Goal: Information Seeking & Learning: Learn about a topic

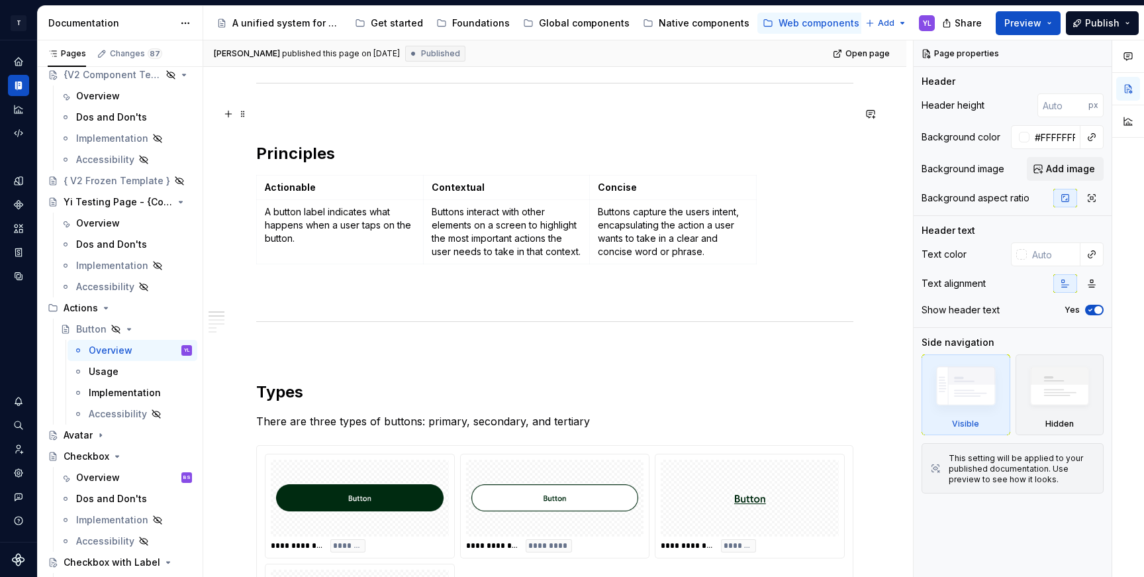
scroll to position [756, 0]
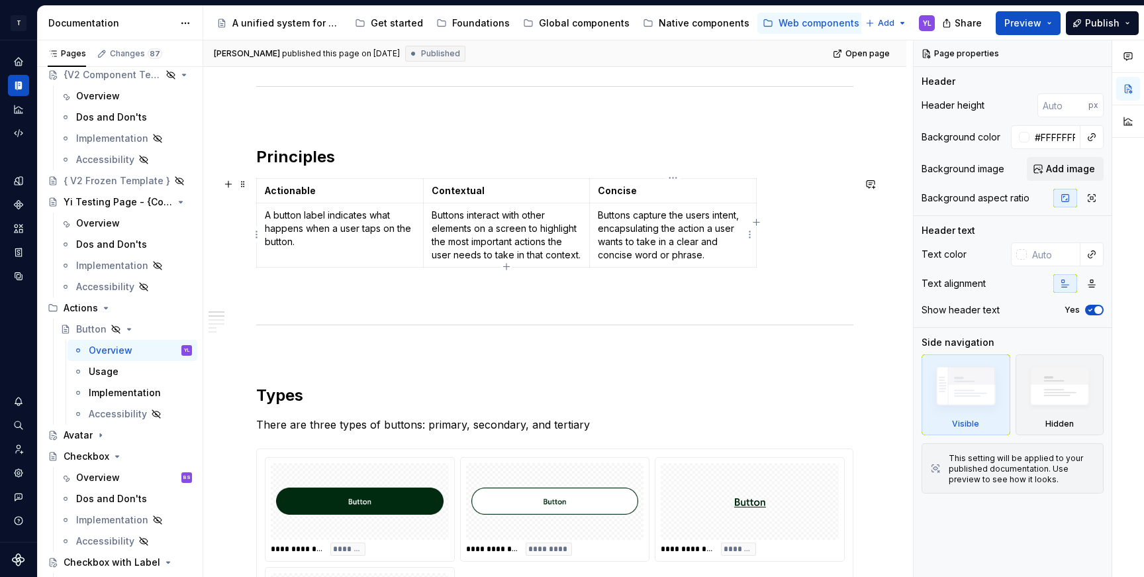
click at [661, 216] on p "Buttons capture the users intent, encapsulating the action a user wants to take…" at bounding box center [673, 235] width 150 height 53
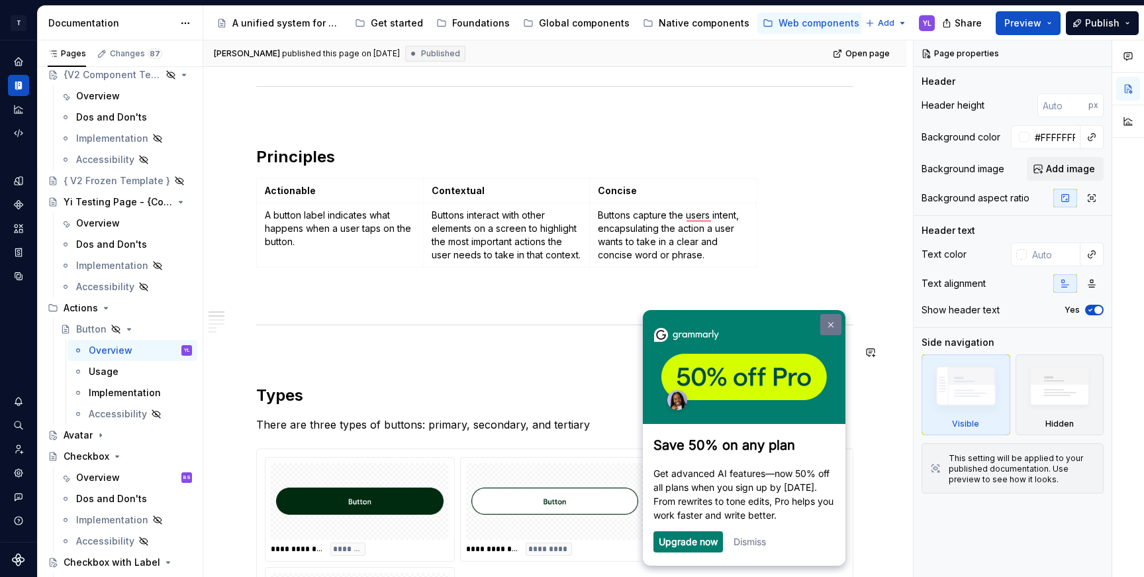
click at [833, 322] on link at bounding box center [830, 324] width 21 height 21
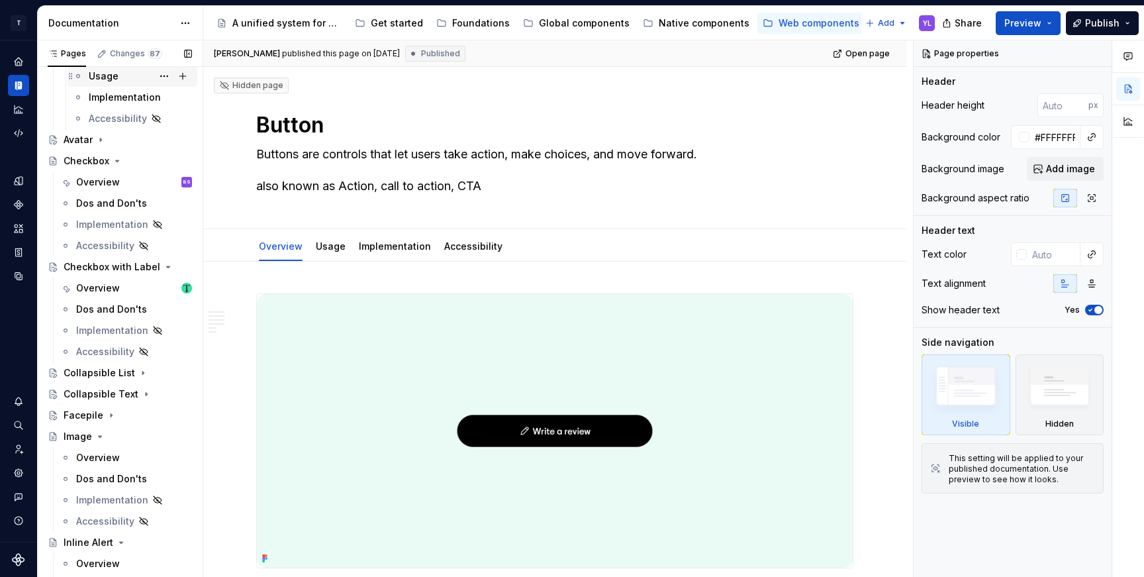
scroll to position [381, 0]
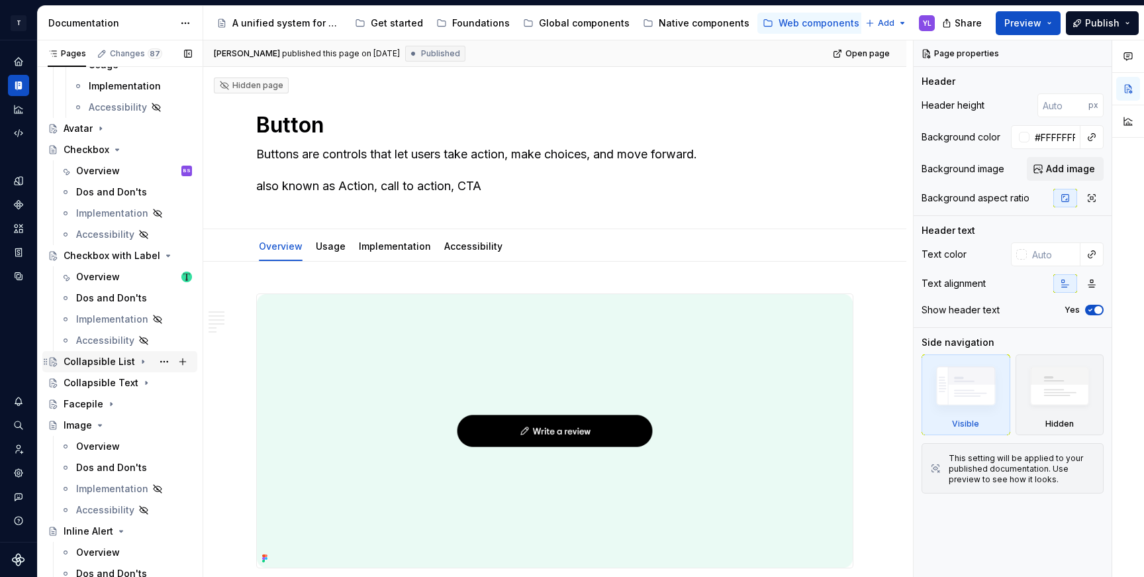
click at [94, 363] on div "Collapsible List" at bounding box center [99, 361] width 71 height 13
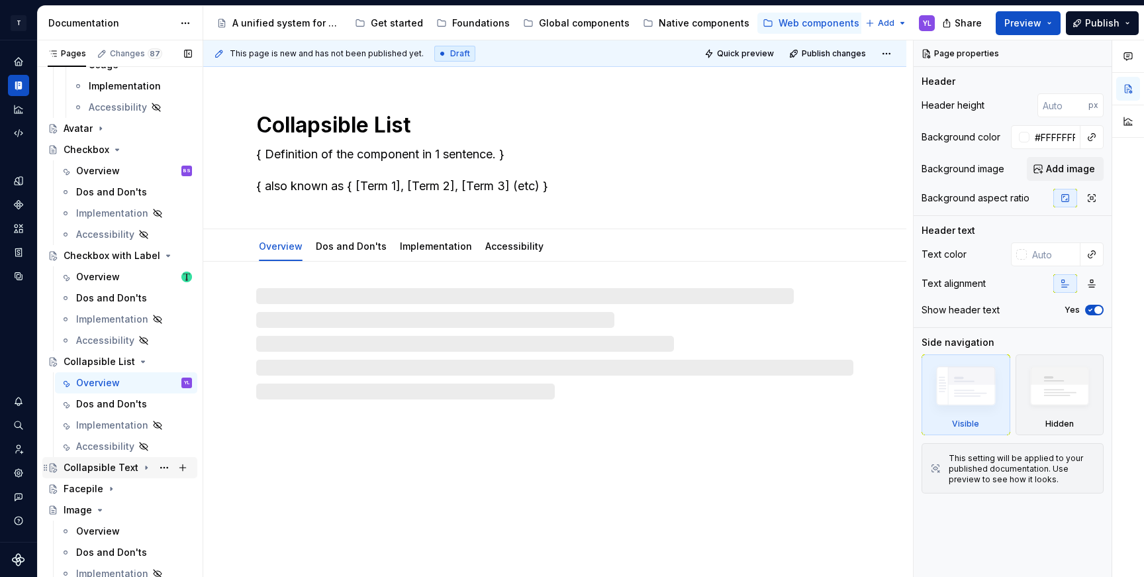
click at [95, 465] on div "Collapsible Text" at bounding box center [101, 467] width 75 height 13
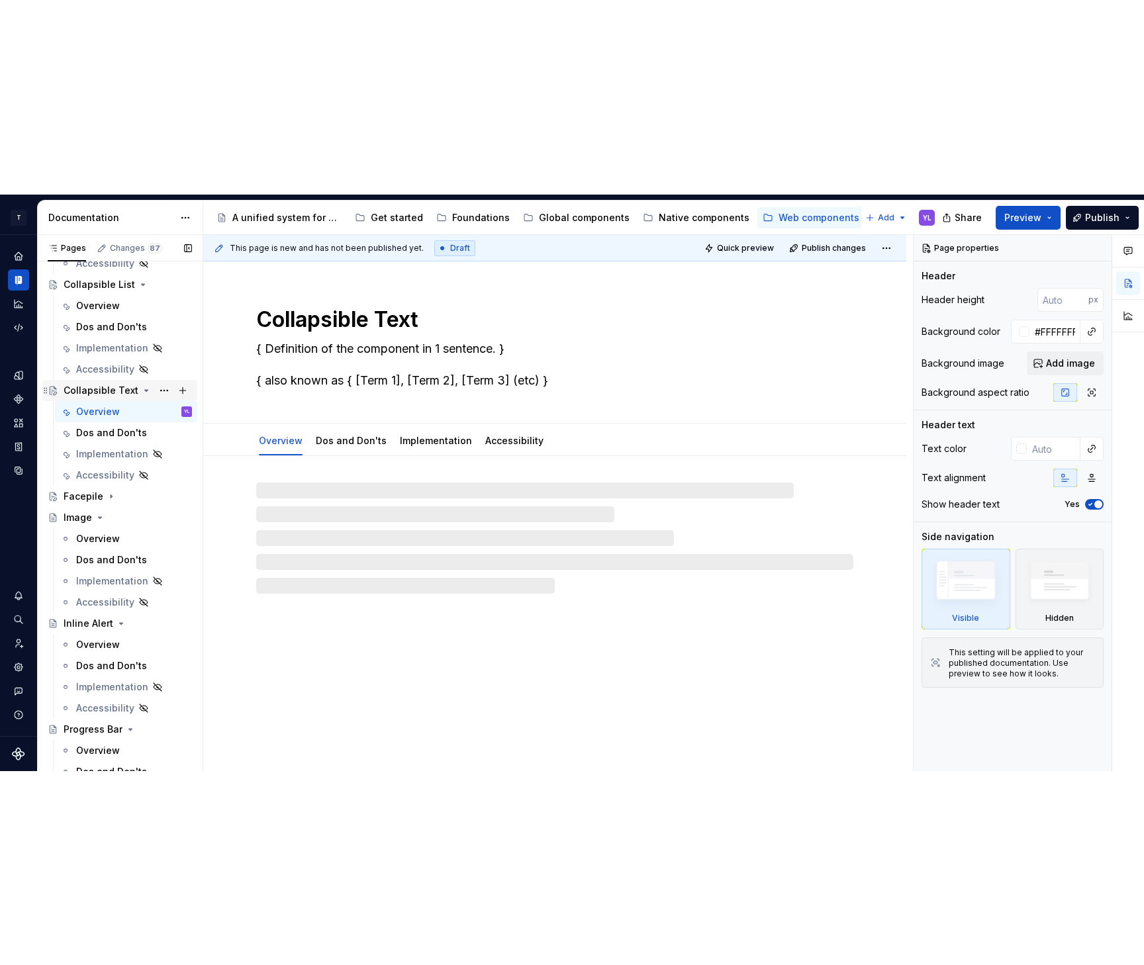
scroll to position [642, 0]
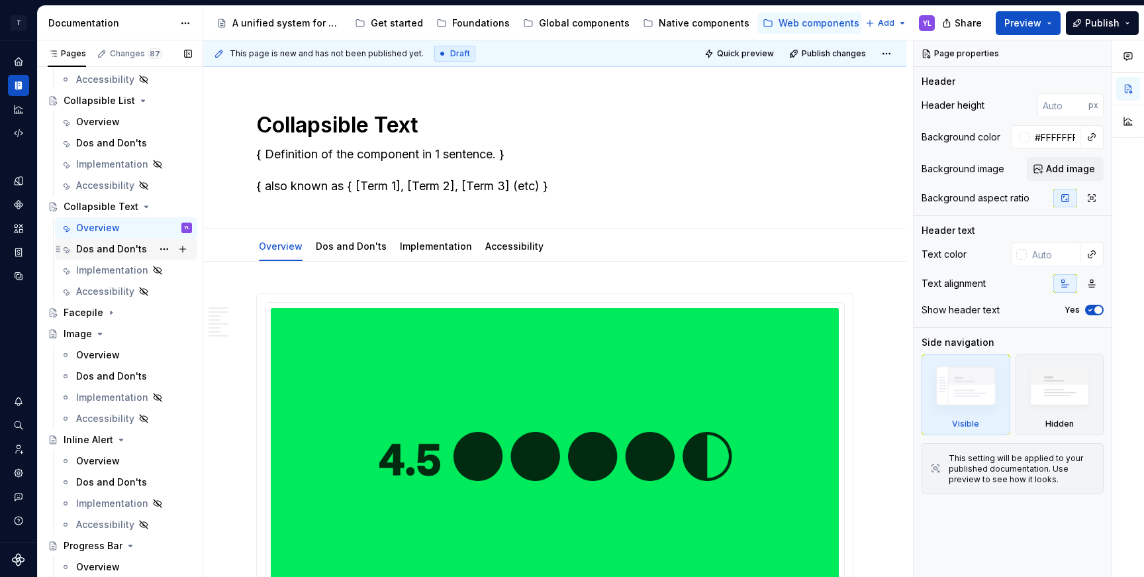
click at [109, 250] on div "Dos and Don'ts" at bounding box center [111, 248] width 71 height 13
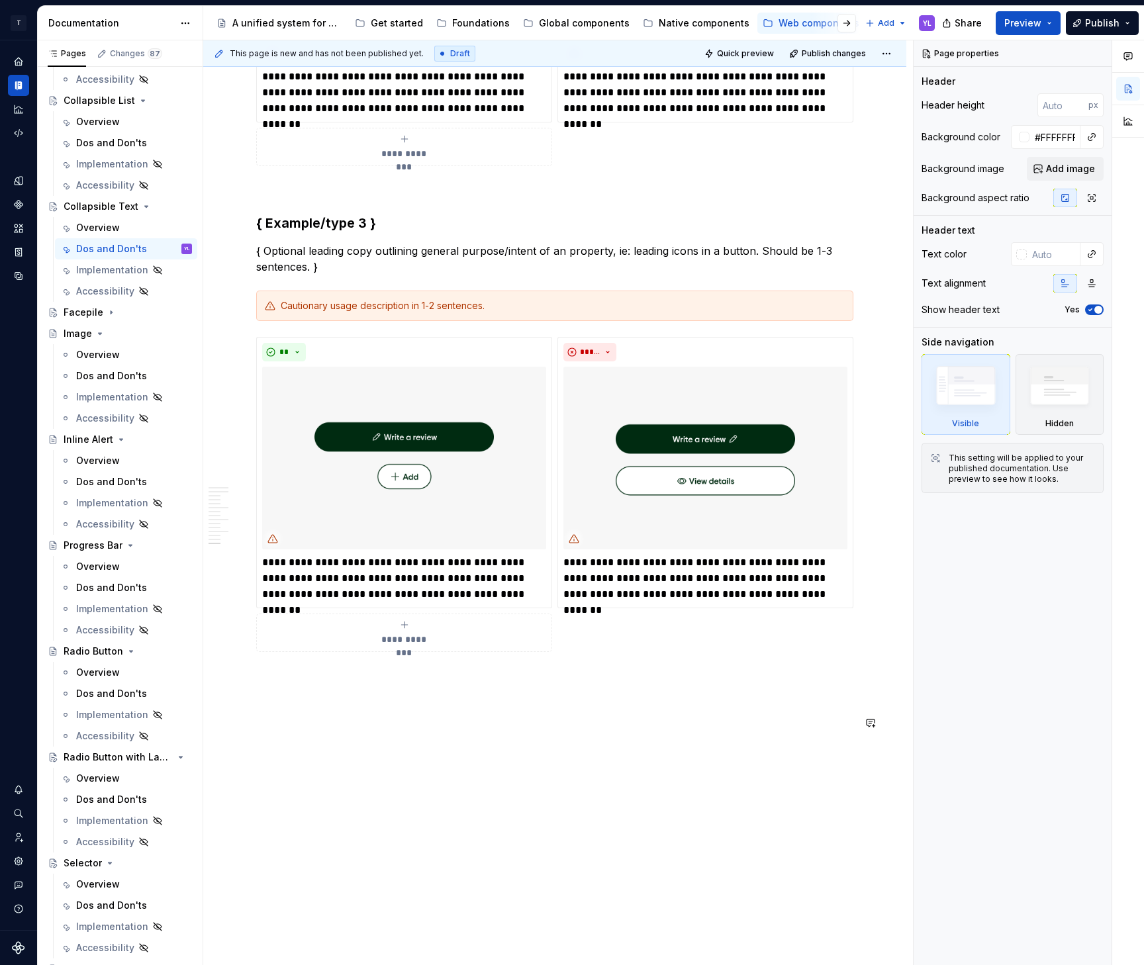
scroll to position [3051, 0]
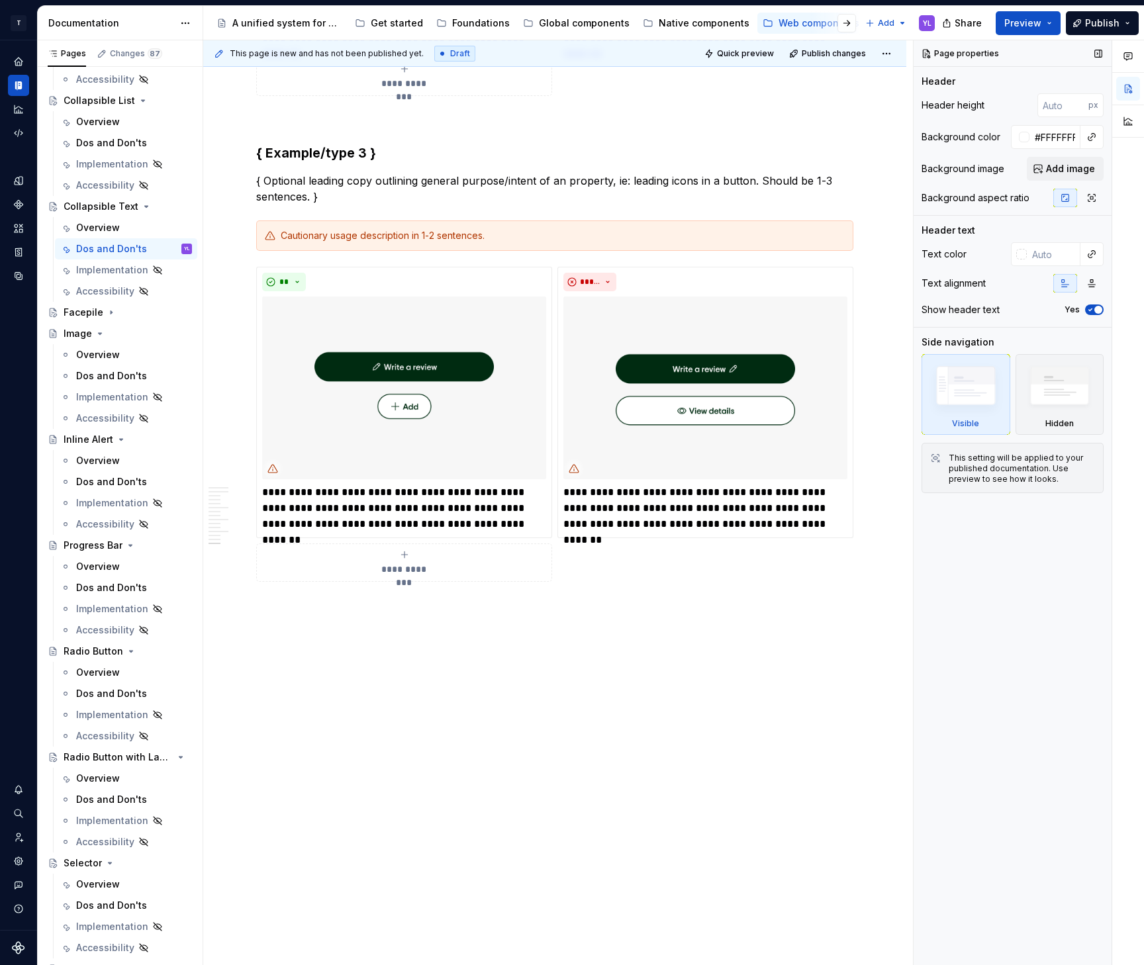
click at [996, 576] on div "Page properties Header Header height px Background color #FFFFFFFF Background i…" at bounding box center [1013, 503] width 198 height 926
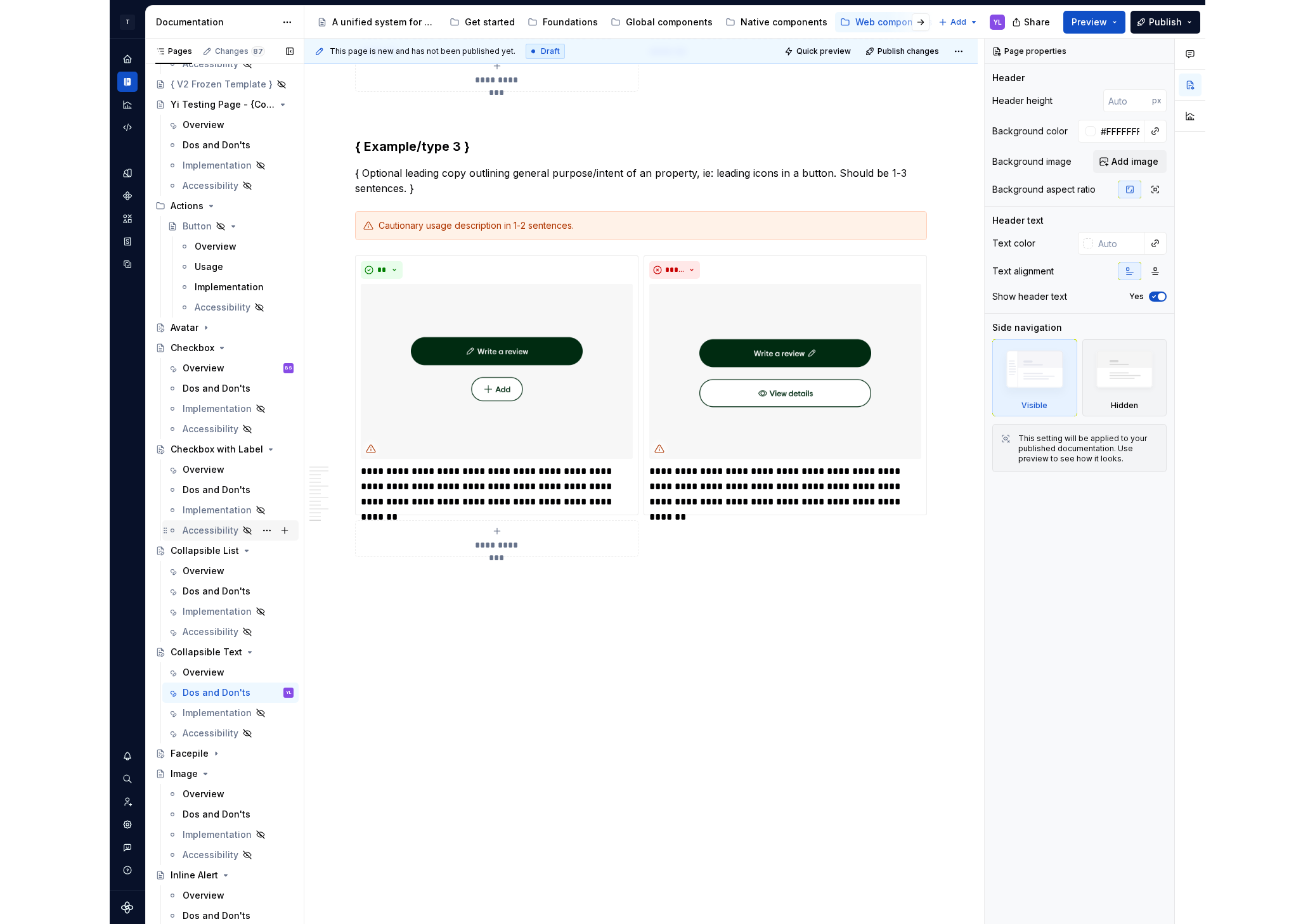
scroll to position [27, 0]
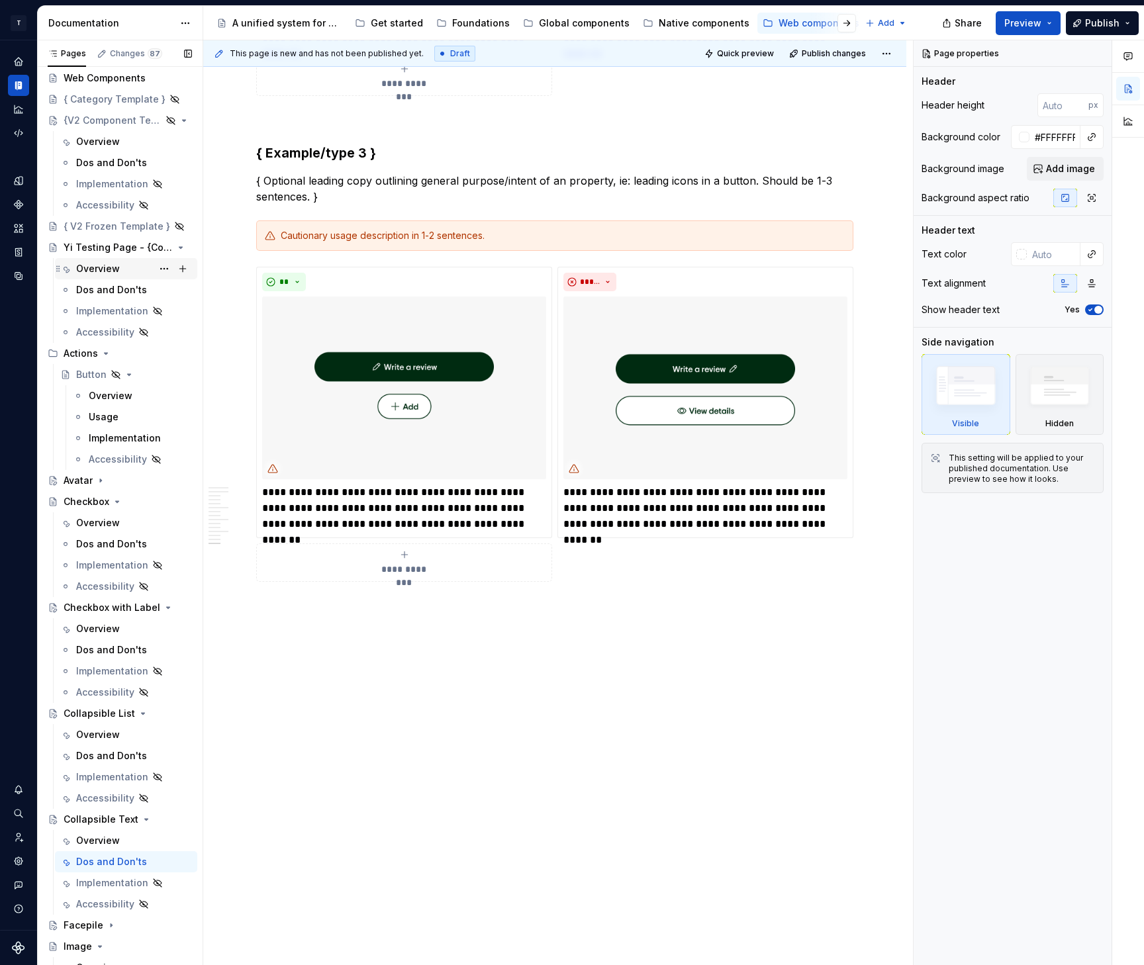
click at [96, 269] on div "Overview" at bounding box center [98, 268] width 44 height 13
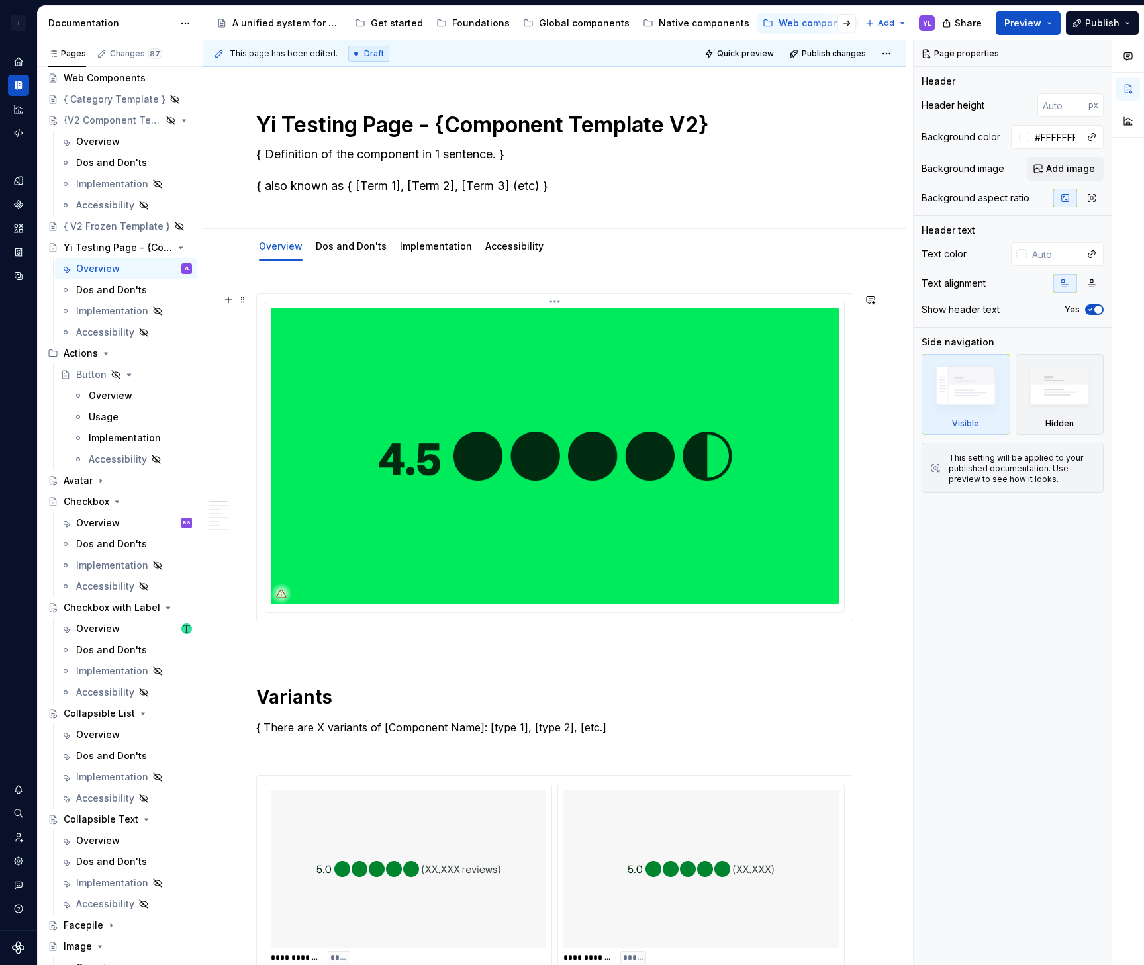
click at [595, 430] on img at bounding box center [555, 456] width 568 height 297
click at [491, 569] on img at bounding box center [555, 456] width 568 height 297
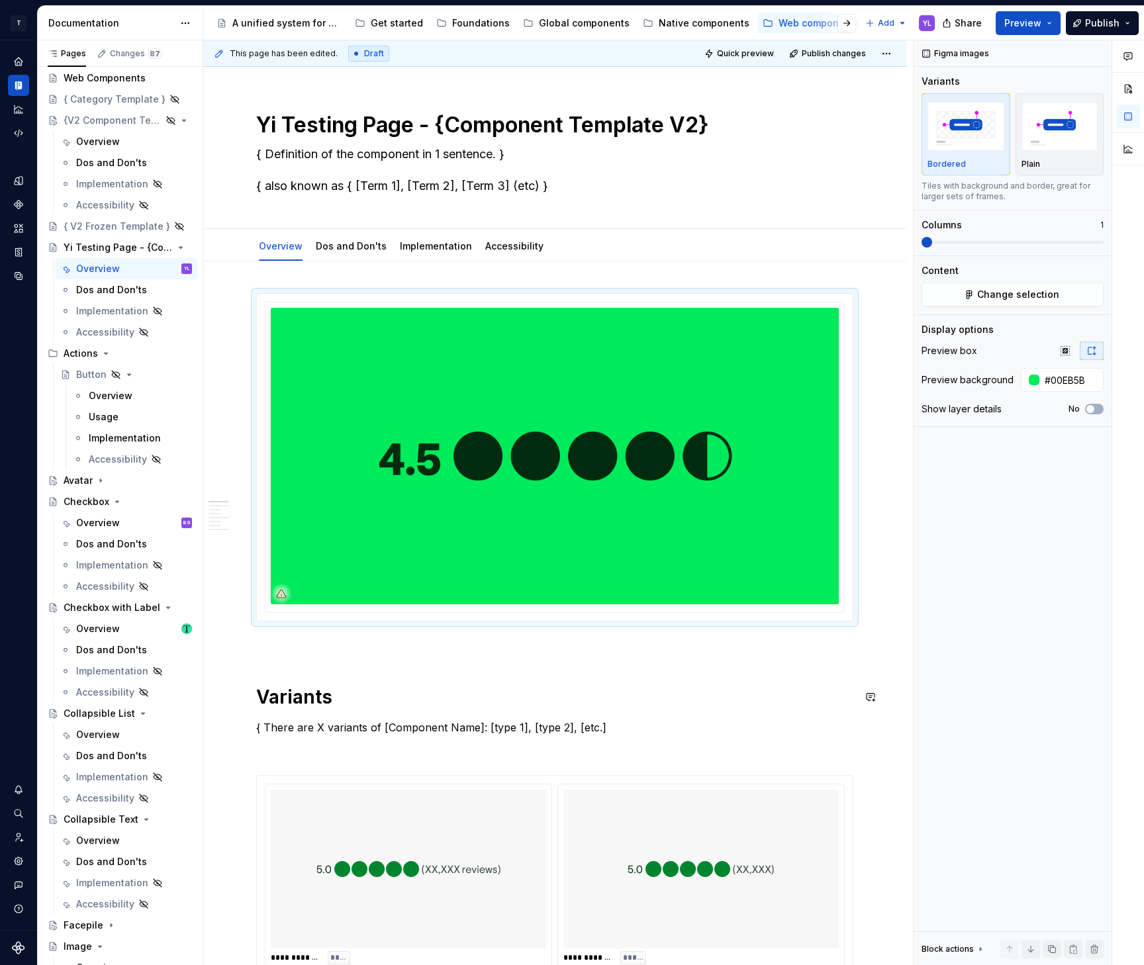
click at [1135, 569] on div at bounding box center [1128, 503] width 32 height 926
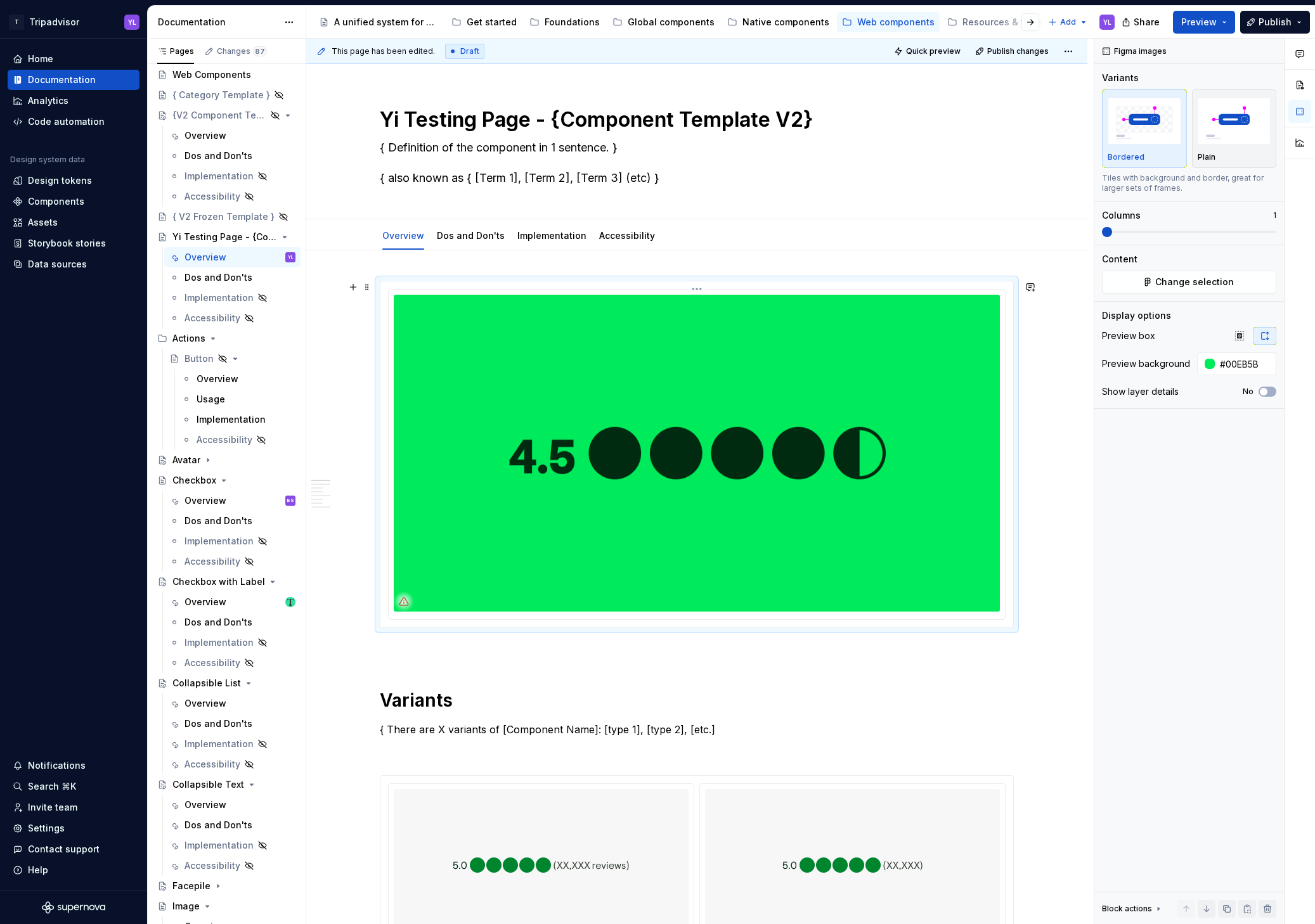
click at [733, 511] on img "To enrich screen reader interactions, please activate Accessibility in Grammarl…" at bounding box center [696, 453] width 606 height 317
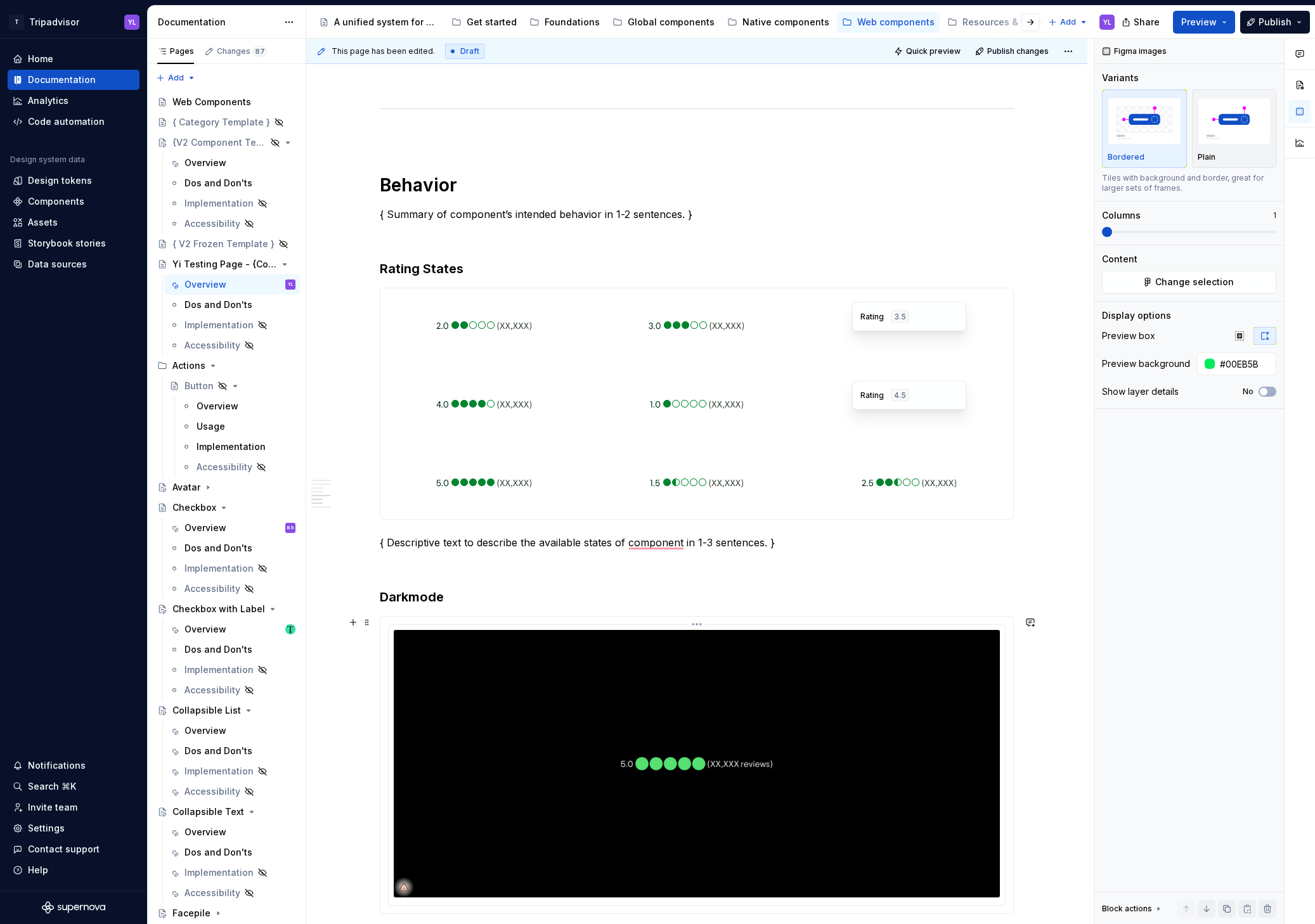
scroll to position [1369, 0]
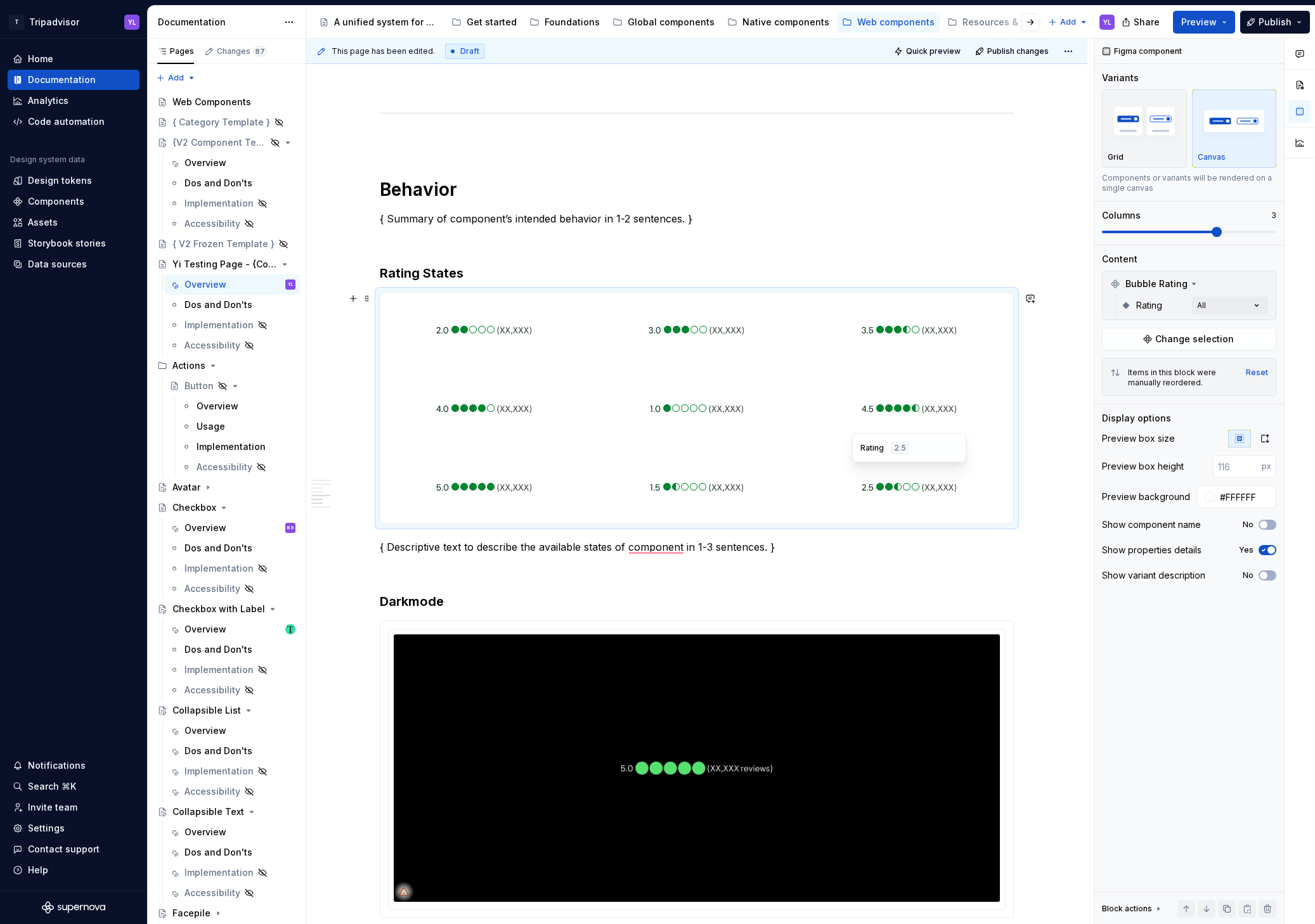
click at [909, 434] on div "Rating 2.5" at bounding box center [909, 448] width 114 height 29
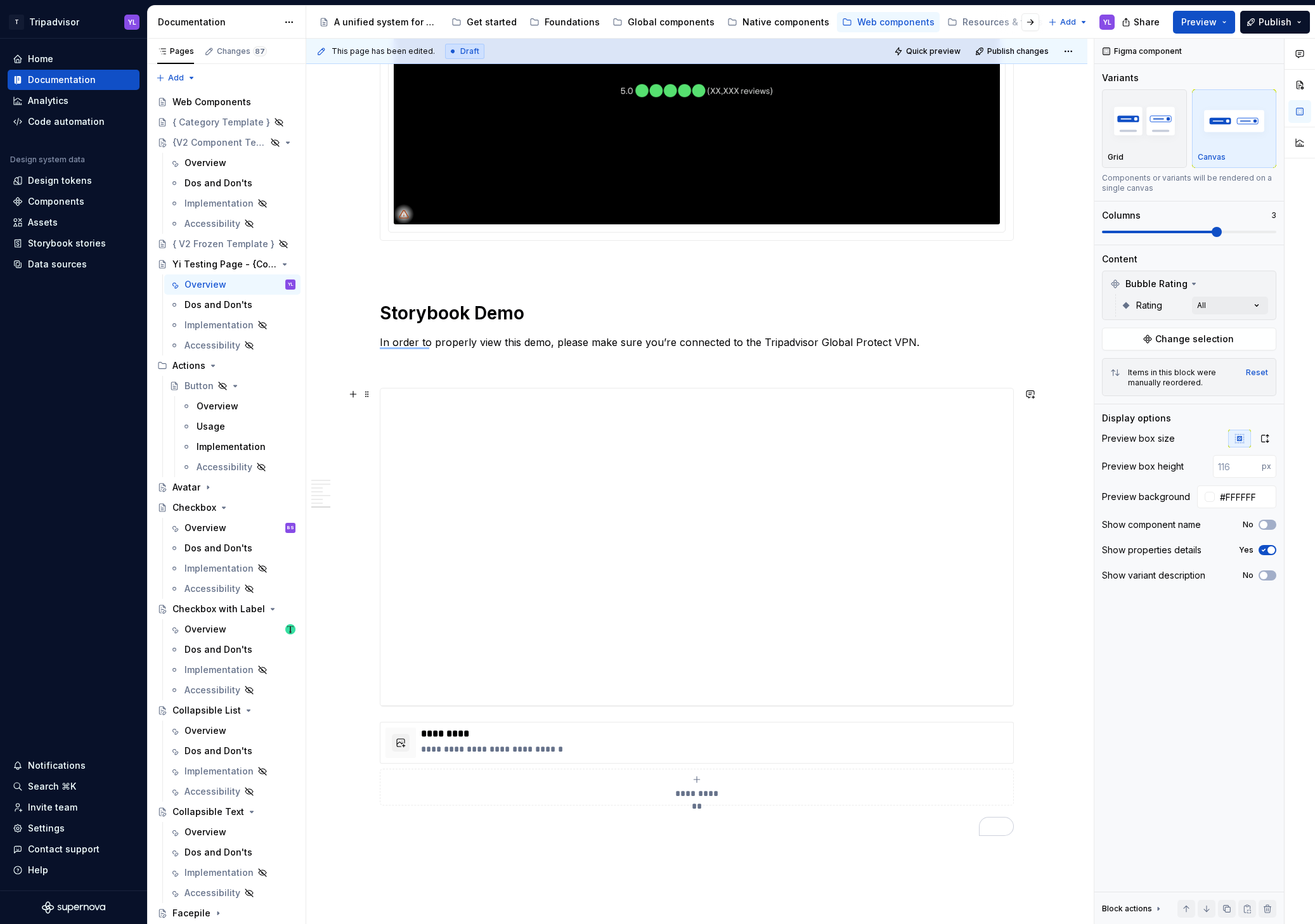
scroll to position [0, 0]
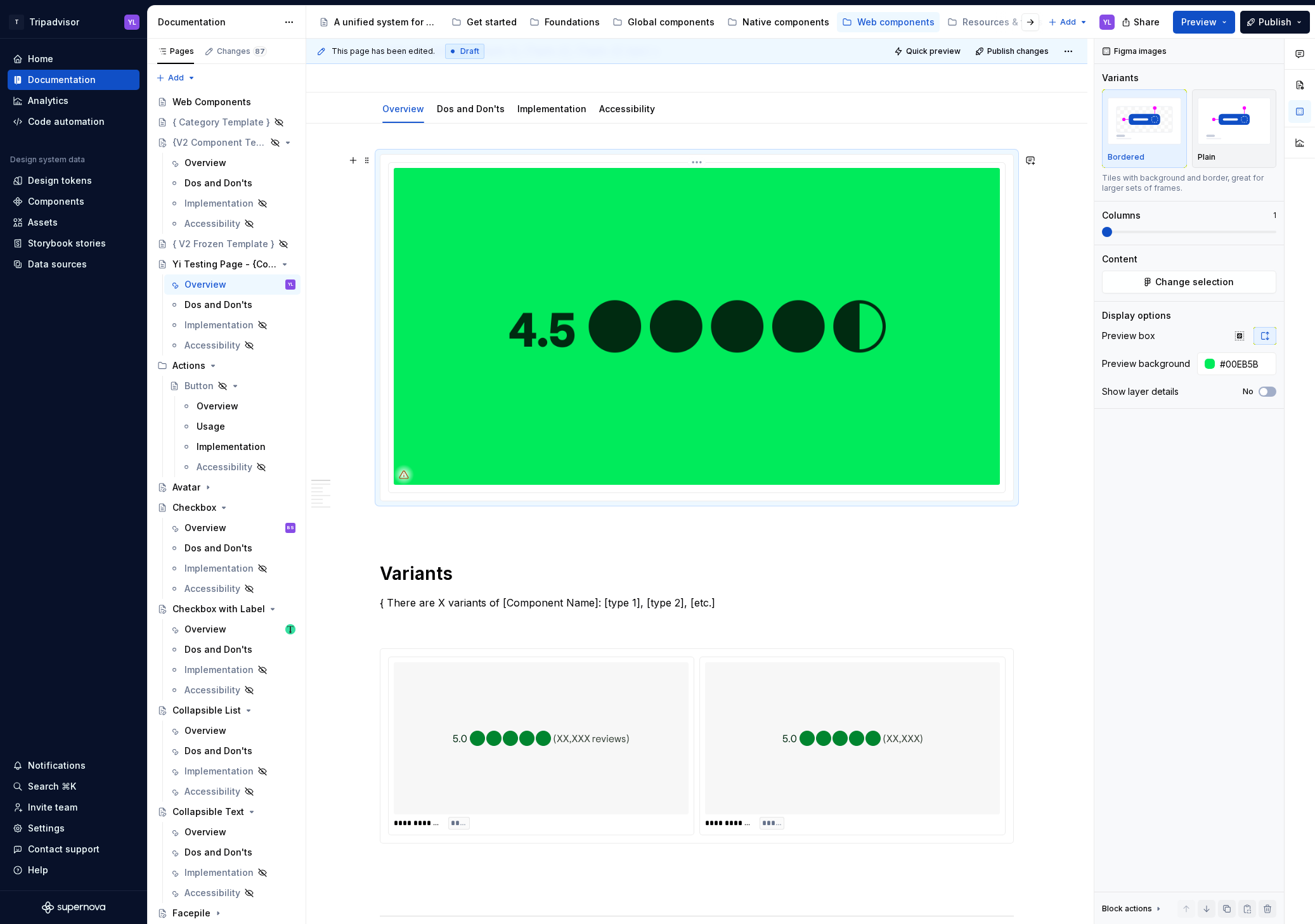
click at [565, 324] on img "To enrich screen reader interactions, please activate Accessibility in Grammarl…" at bounding box center [696, 326] width 606 height 317
click at [929, 552] on div "To enrich screen reader interactions, please activate Accessibility in Grammarl…" at bounding box center [852, 738] width 295 height 152
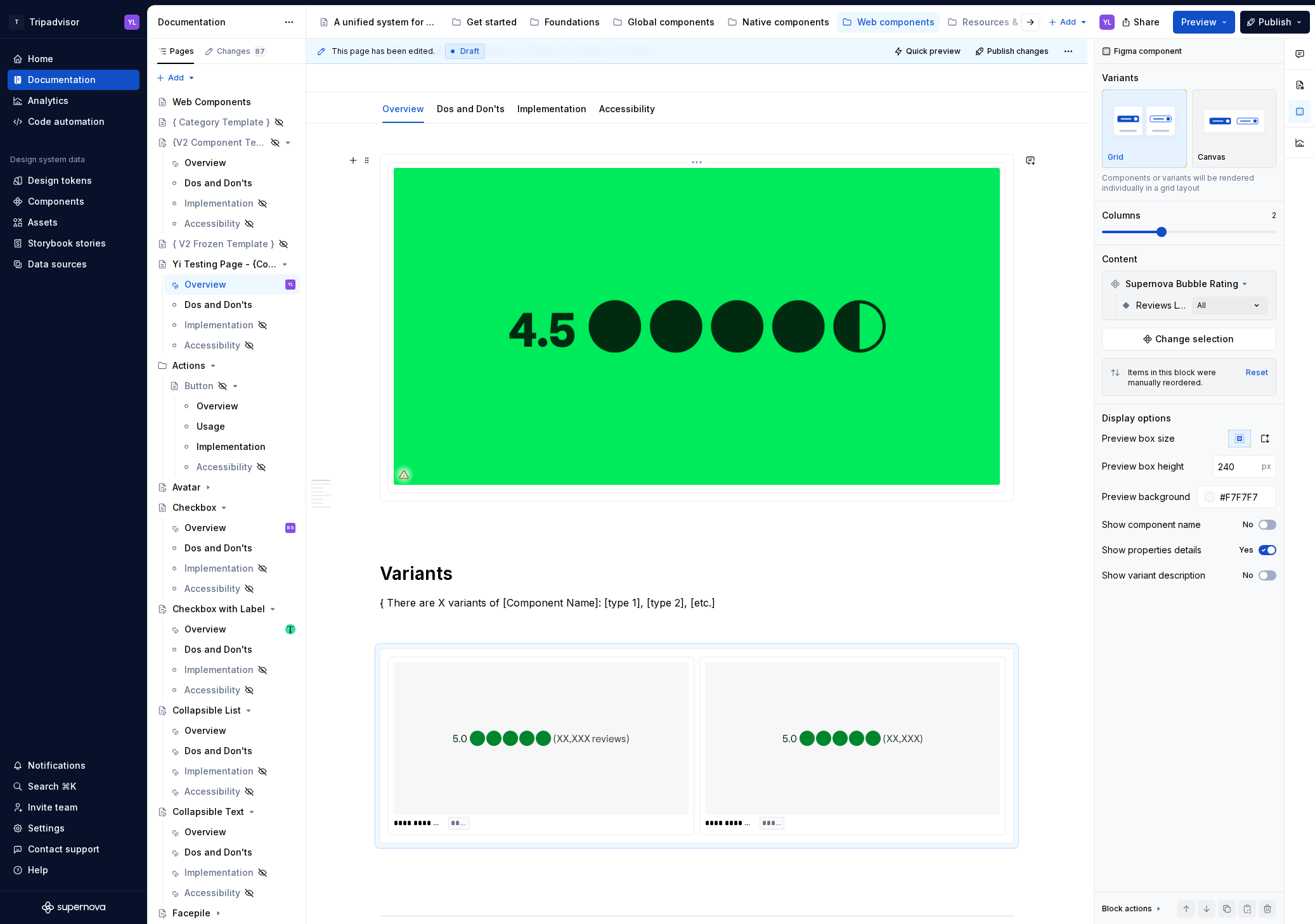
click at [623, 349] on img "To enrich screen reader interactions, please activate Accessibility in Grammarl…" at bounding box center [696, 326] width 606 height 317
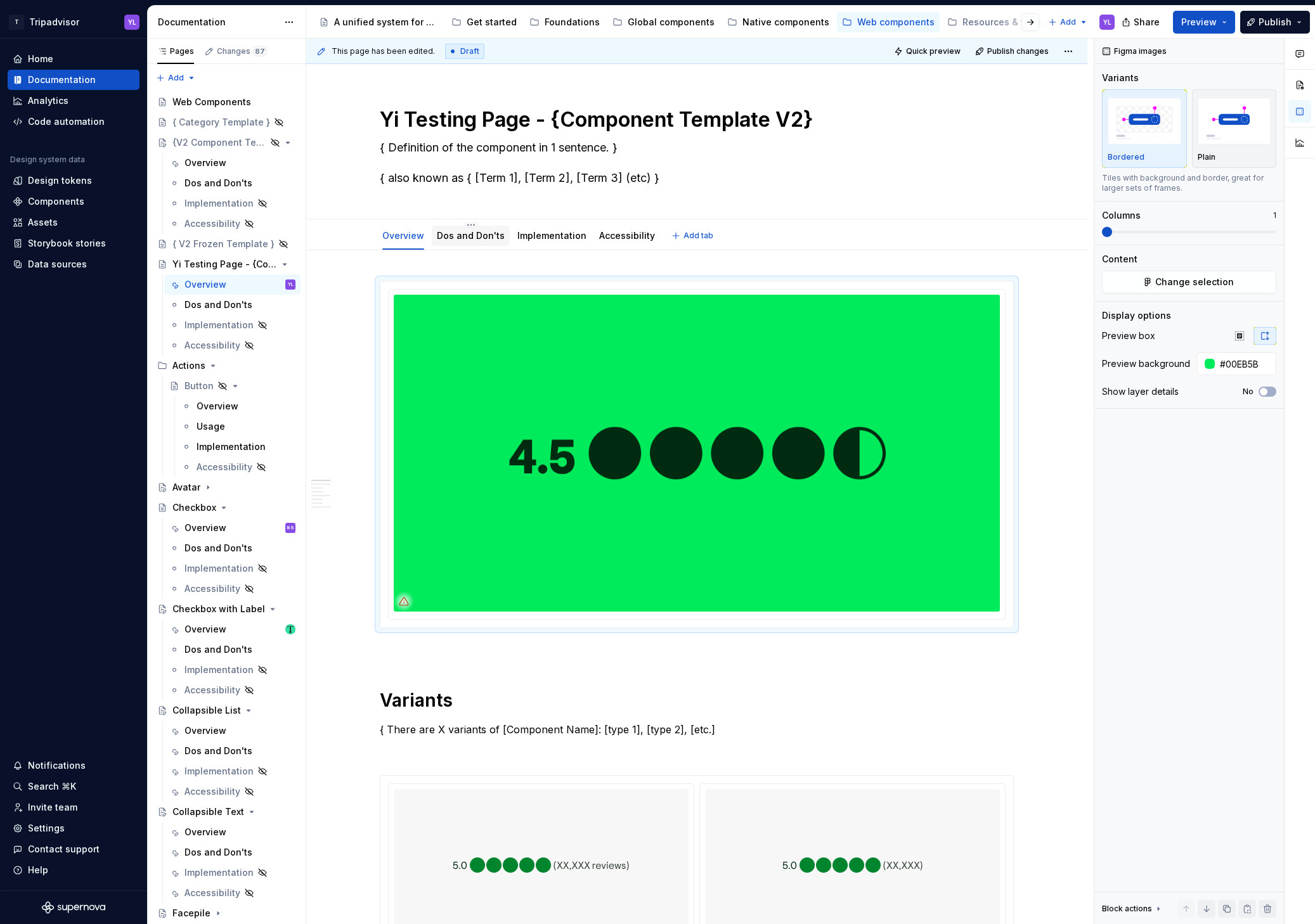
click at [468, 241] on div "Dos and Don'ts" at bounding box center [470, 236] width 68 height 12
click at [207, 244] on div "{ V2 Frozen Template }" at bounding box center [208, 243] width 71 height 12
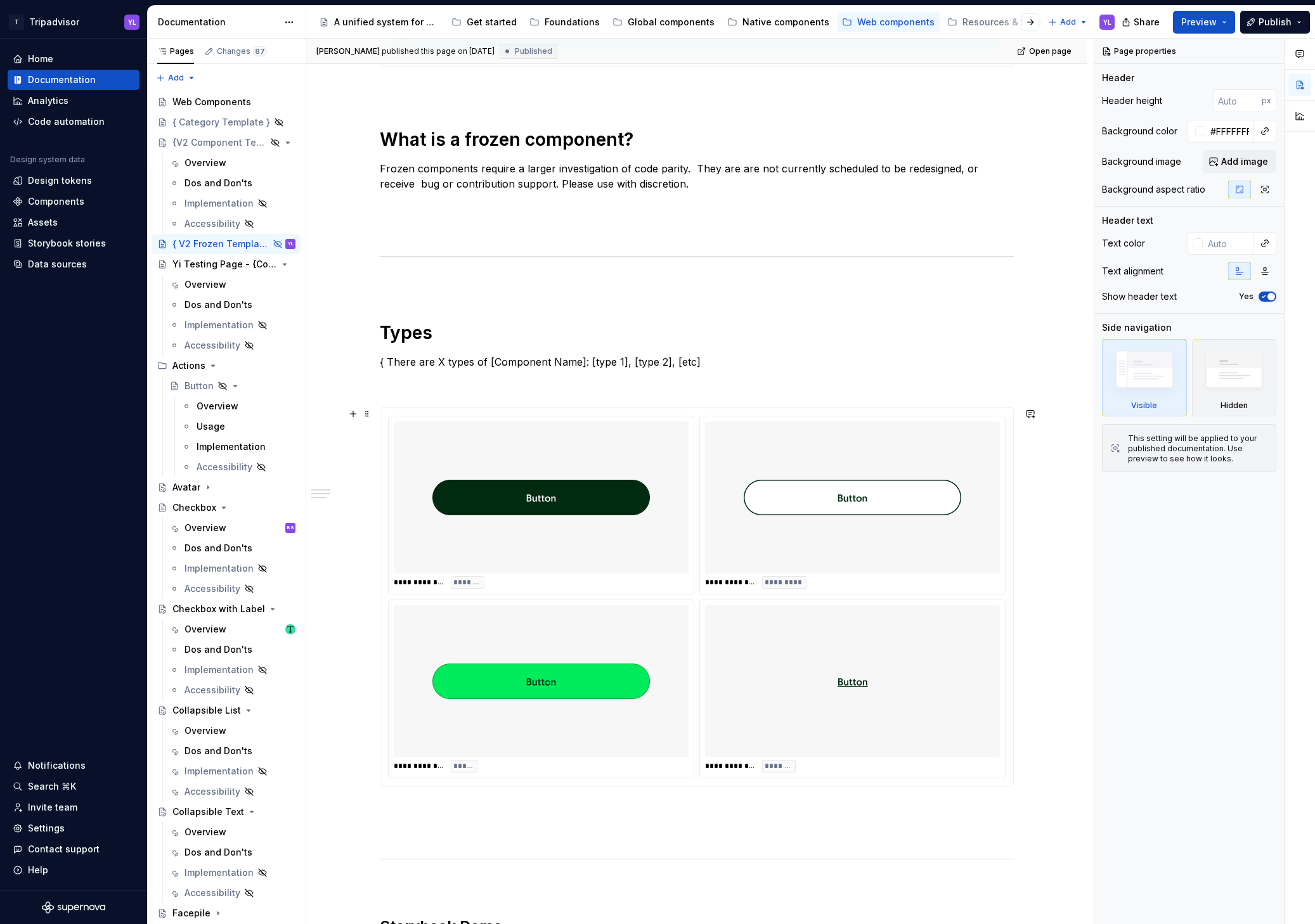
scroll to position [551, 0]
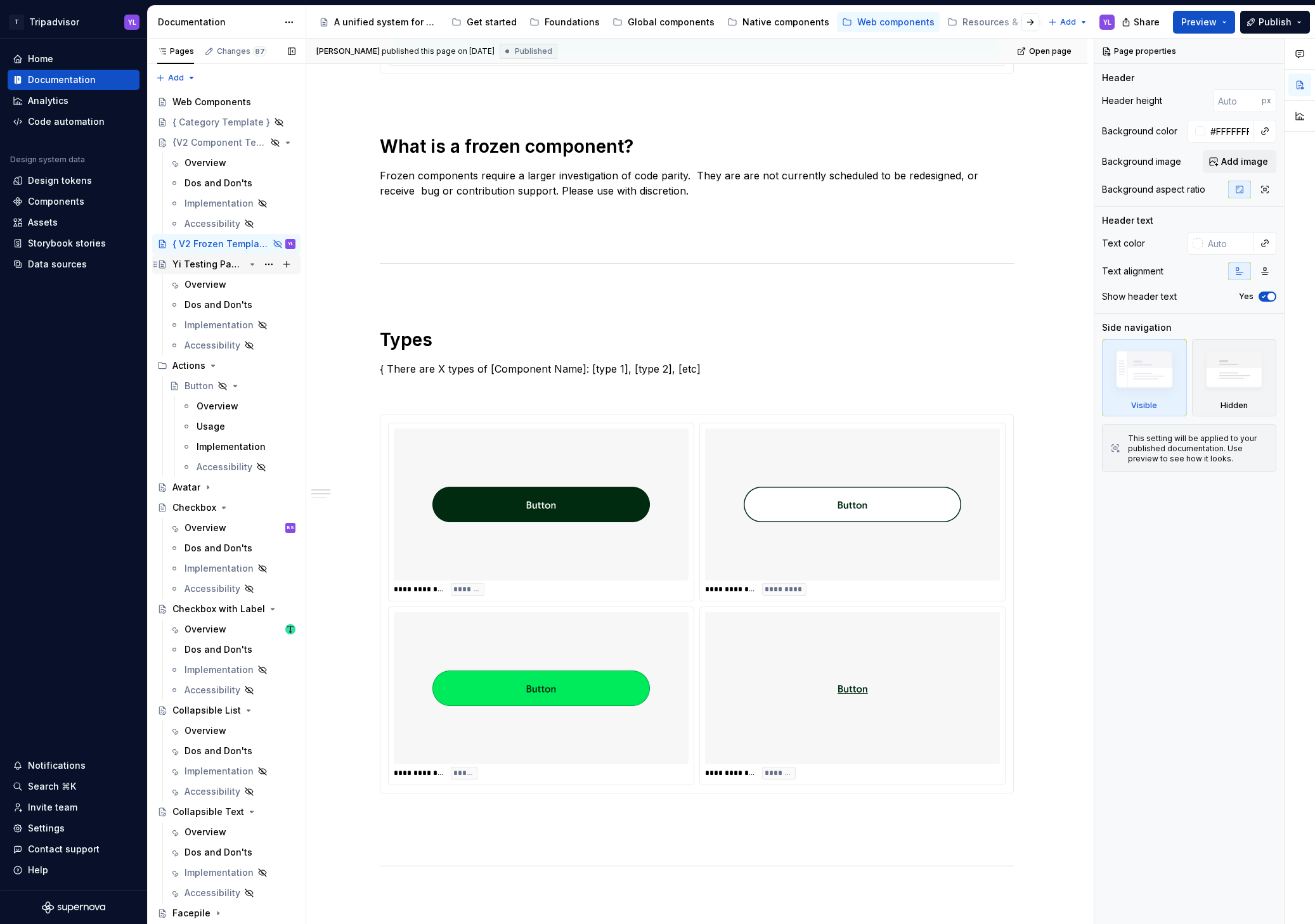
click at [199, 261] on div "Yi Testing Page - {Component Template V2}" at bounding box center [208, 263] width 72 height 12
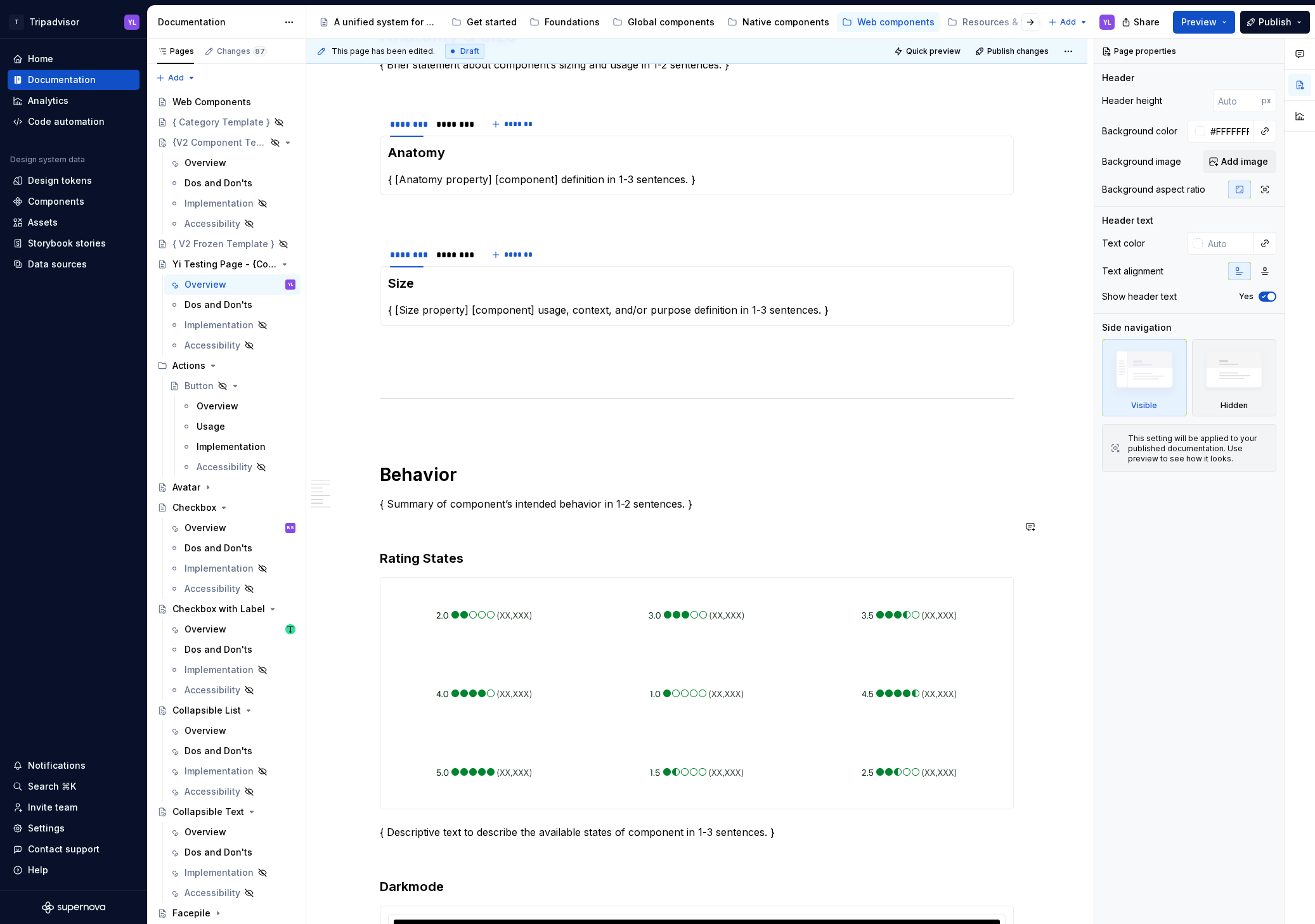
scroll to position [1153, 0]
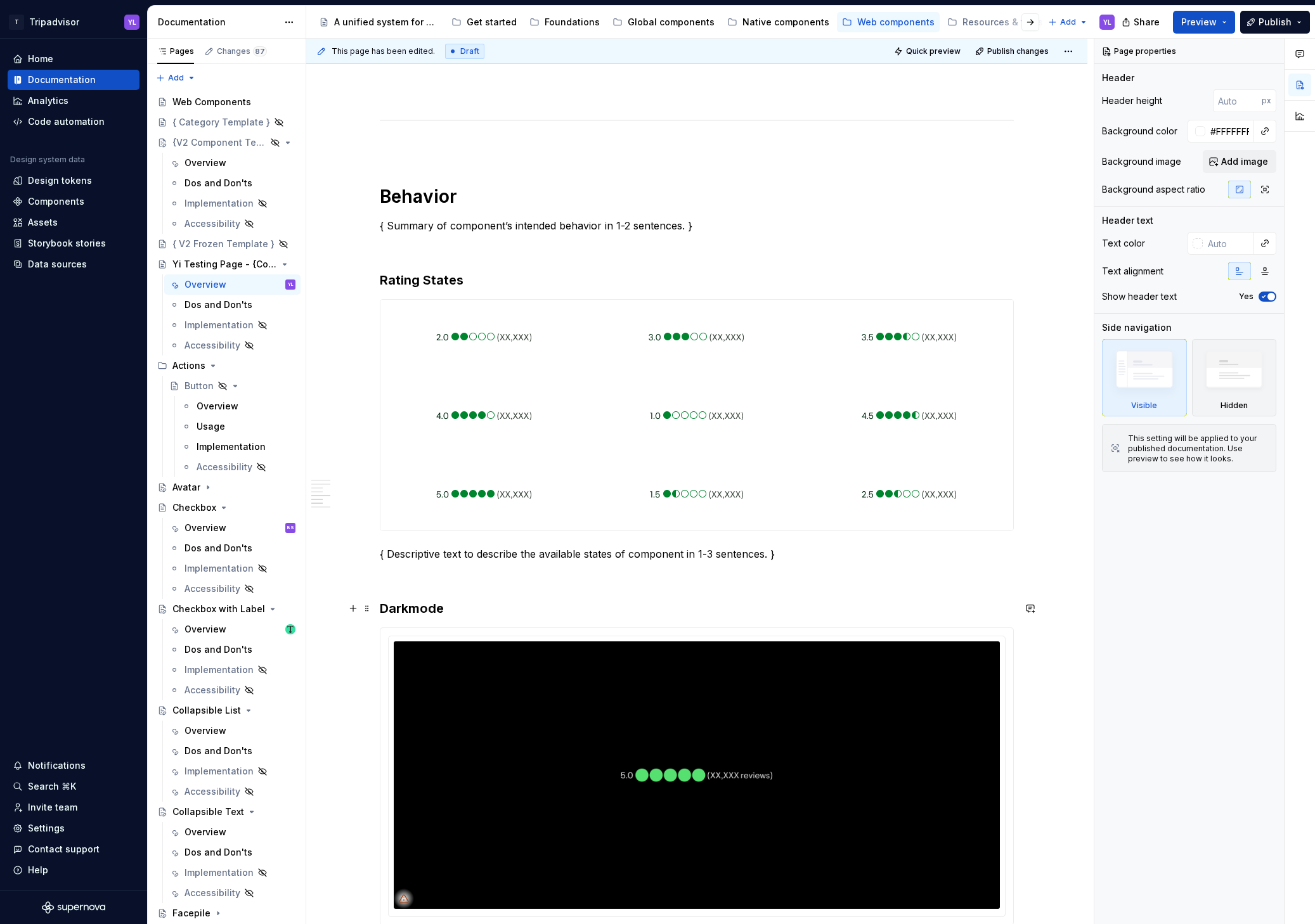
click at [345, 552] on div "**********" at bounding box center [697, 350] width 782 height 2925
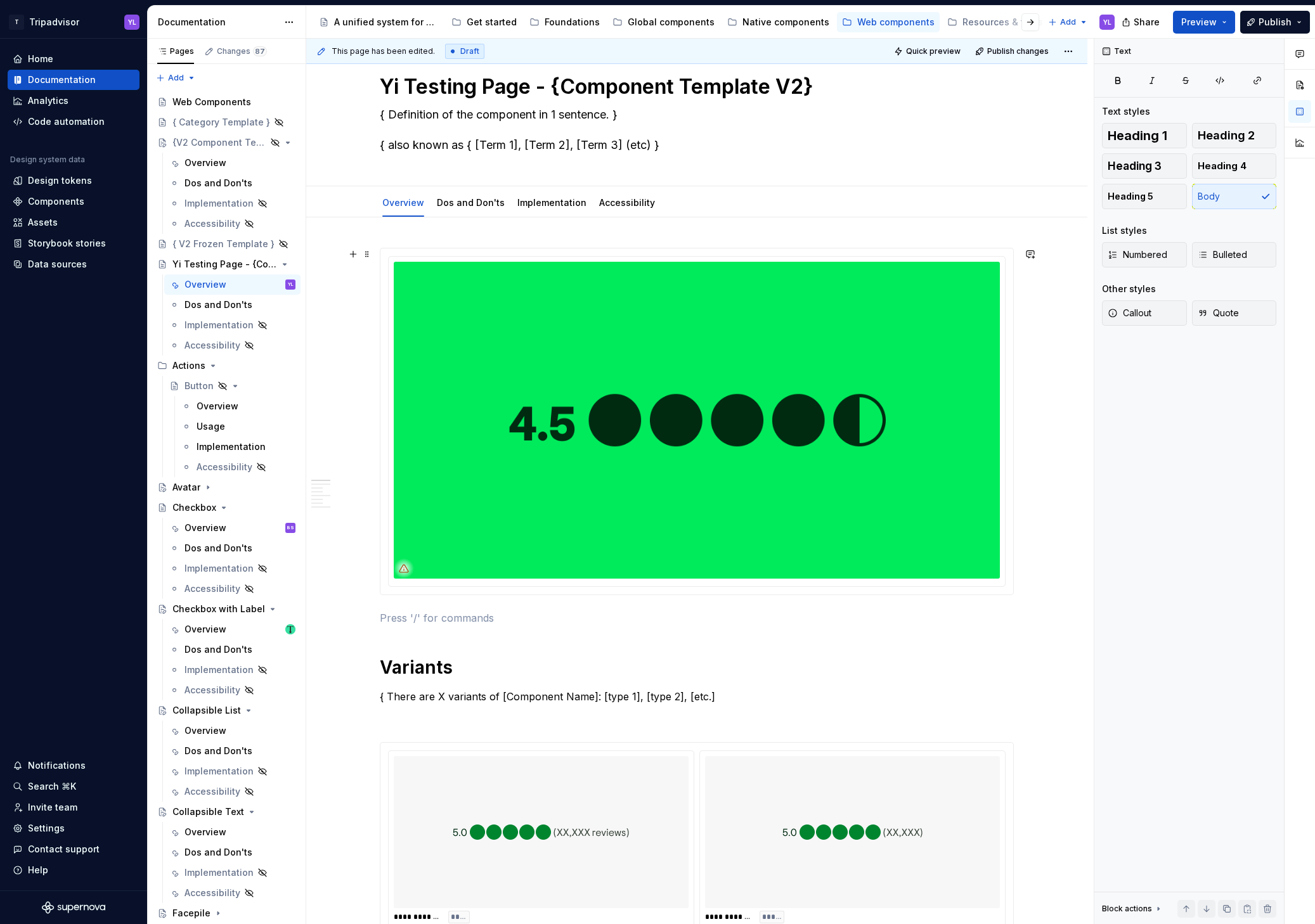
scroll to position [0, 0]
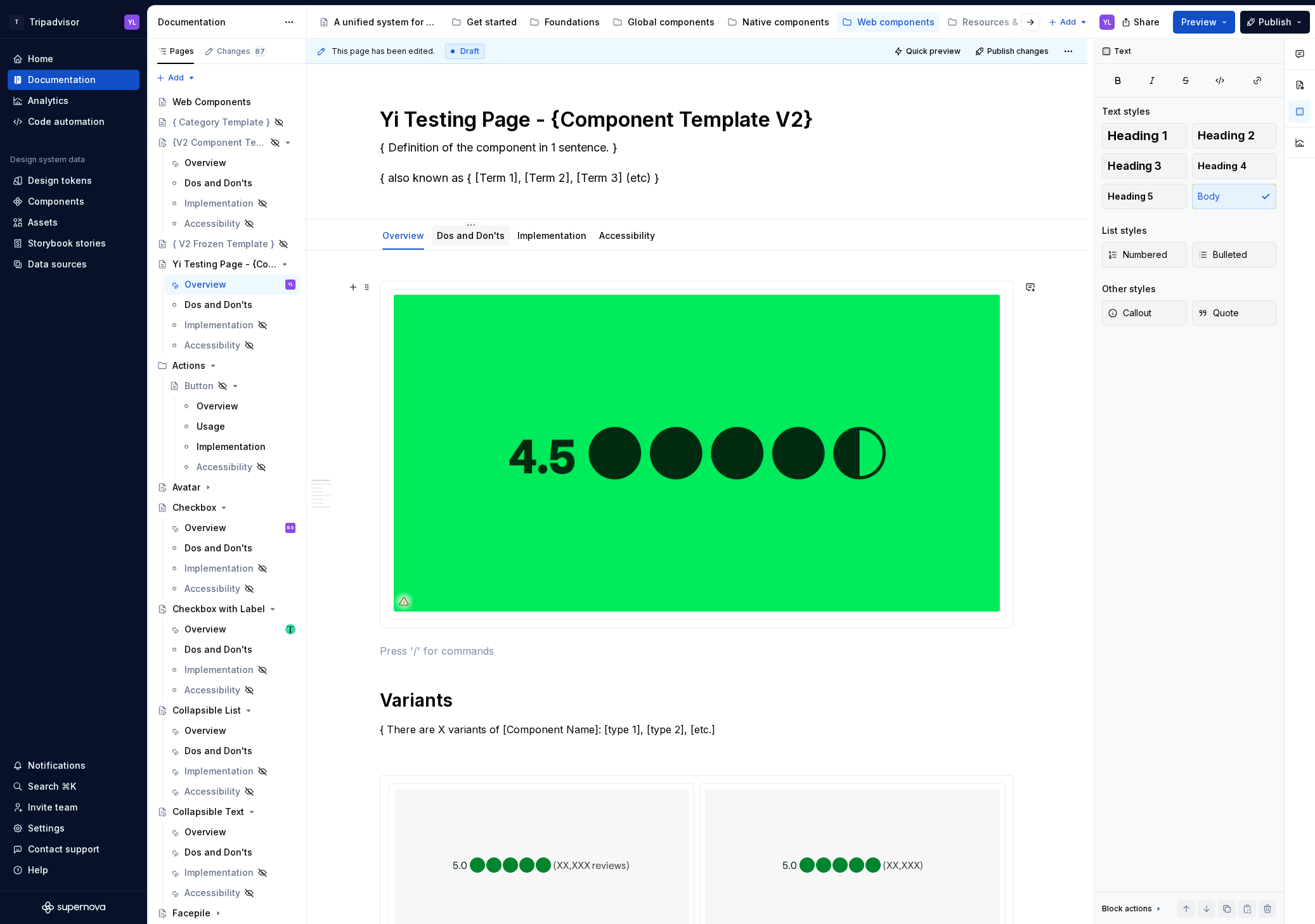
click at [465, 237] on link "Dos and Don'ts" at bounding box center [470, 235] width 68 height 11
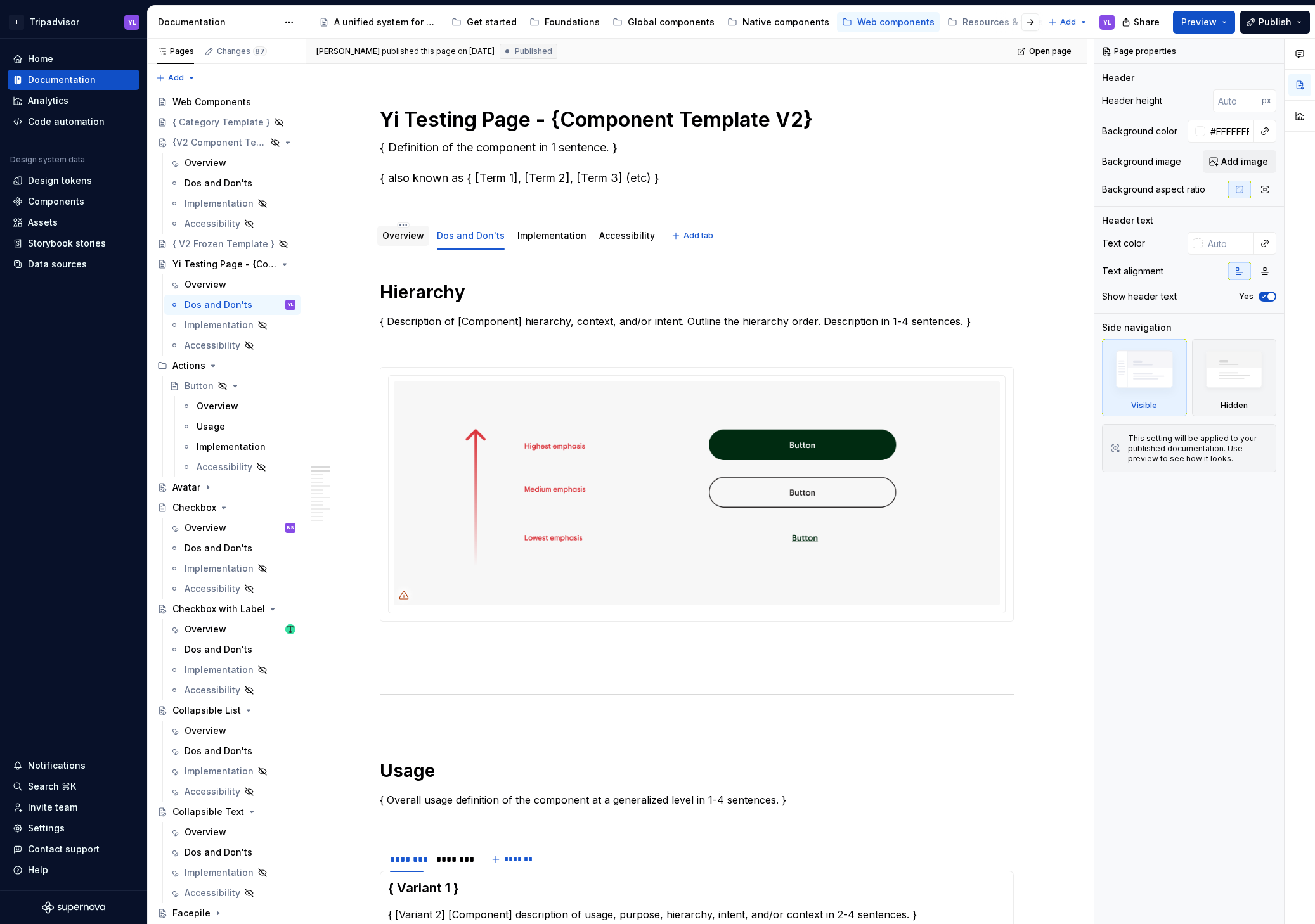
click at [393, 237] on link "Overview" at bounding box center [403, 235] width 42 height 11
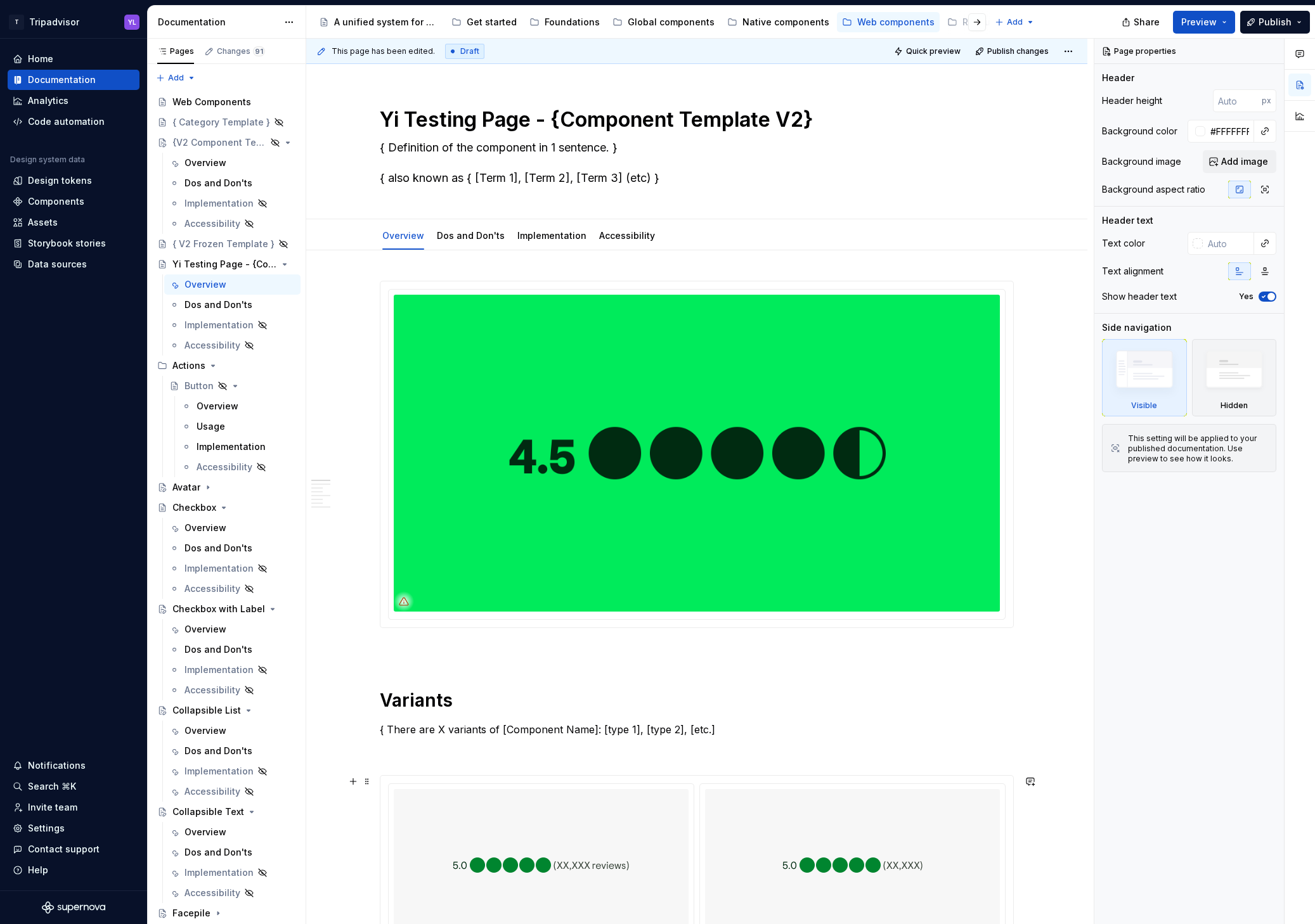
type textarea "*"
